Goal: Information Seeking & Learning: Learn about a topic

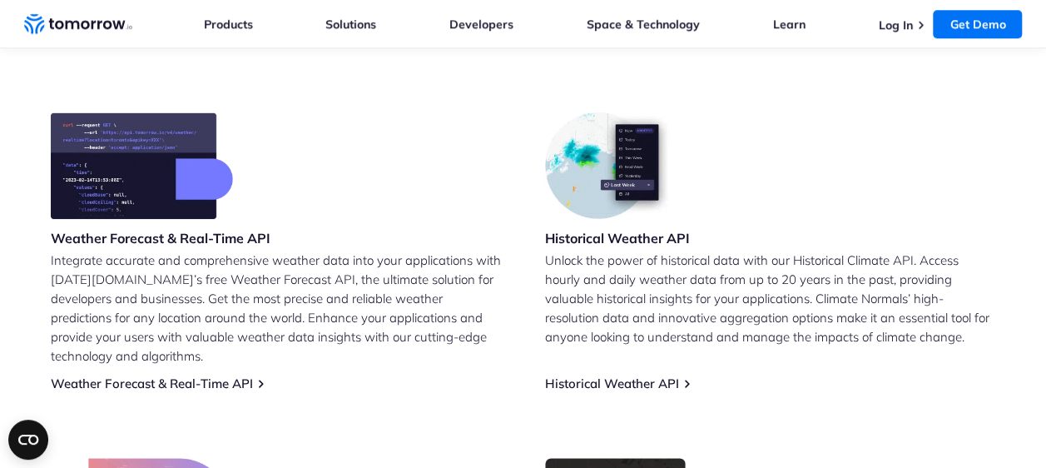
scroll to position [749, 0]
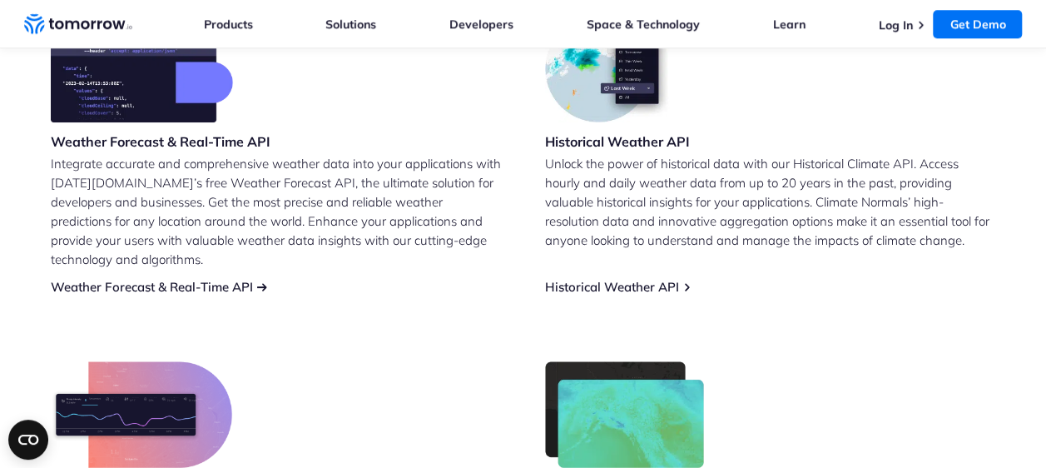
click at [198, 279] on link "Weather Forecast & Real-Time API" at bounding box center [152, 287] width 202 height 16
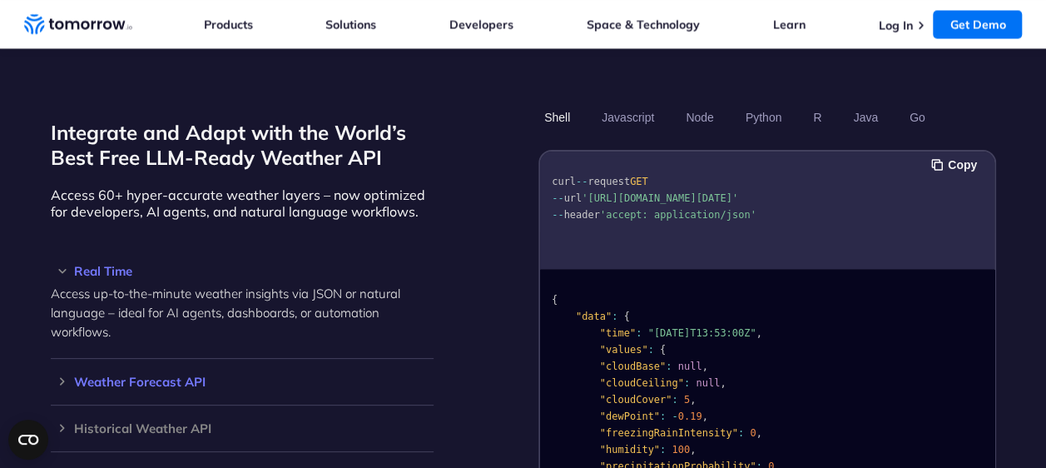
scroll to position [1415, 0]
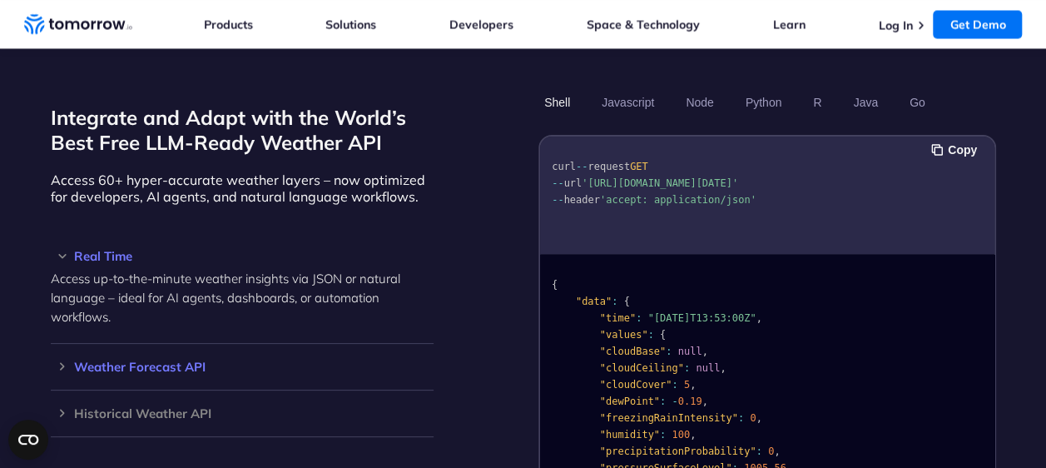
click at [51, 360] on h3 "Weather Forecast API" at bounding box center [242, 366] width 383 height 12
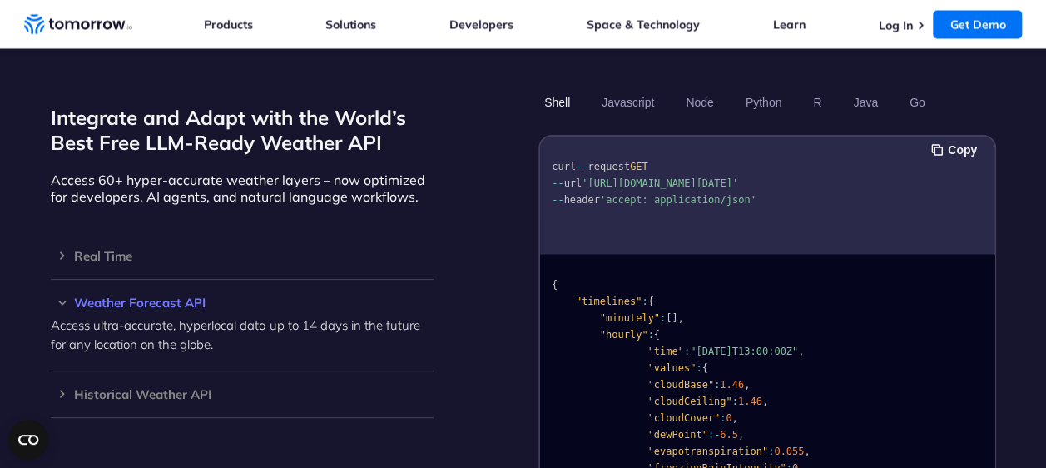
click at [51, 296] on h3 "Weather Forecast API" at bounding box center [242, 302] width 383 height 12
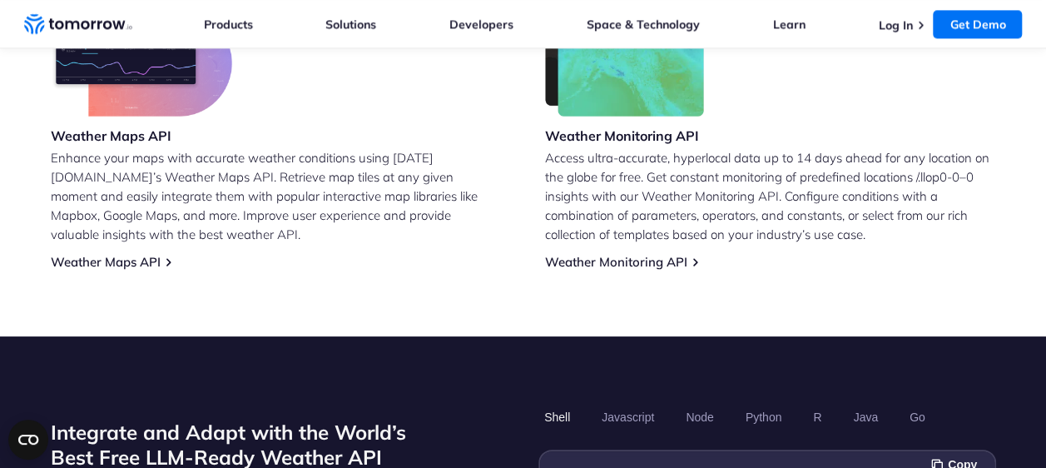
scroll to position [916, 0]
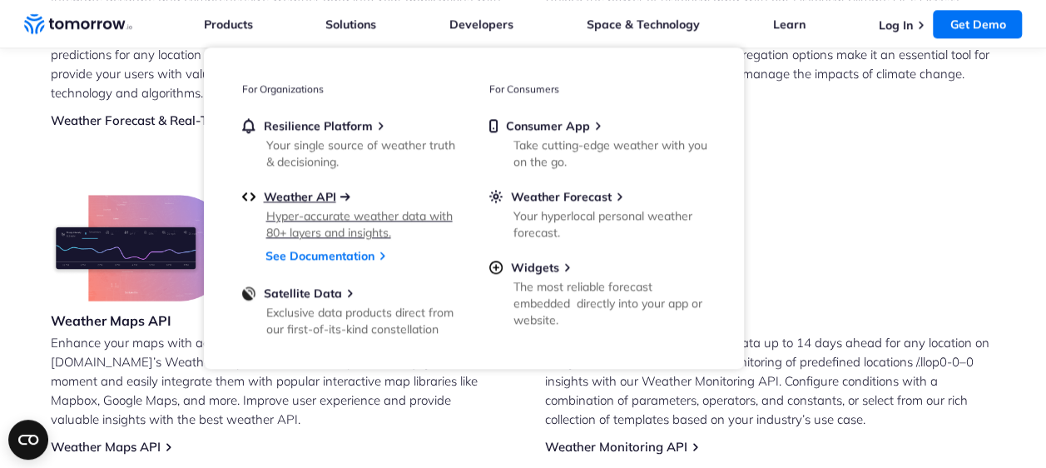
click at [305, 196] on span "Weather API" at bounding box center [300, 196] width 72 height 15
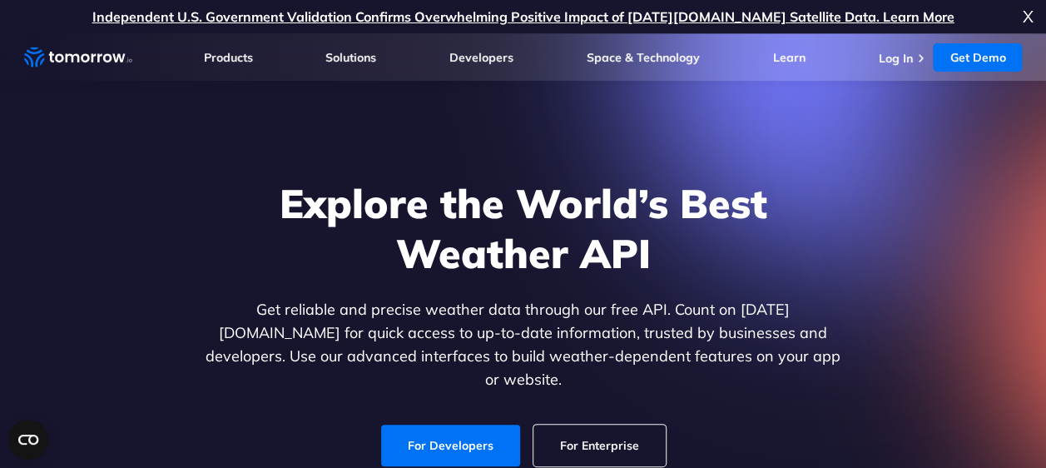
click at [127, 116] on section "Explore the World’s Best Weather API Get reliable and precise weather data thro…" at bounding box center [523, 316] width 1046 height 566
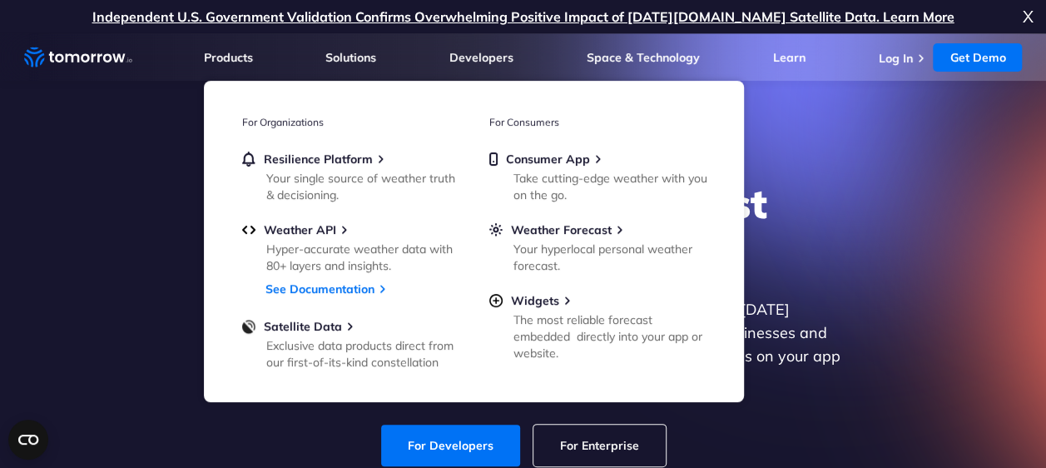
click at [86, 53] on icon "Weather Intelligence Solutions" at bounding box center [78, 57] width 108 height 21
